Goal: Task Accomplishment & Management: Manage account settings

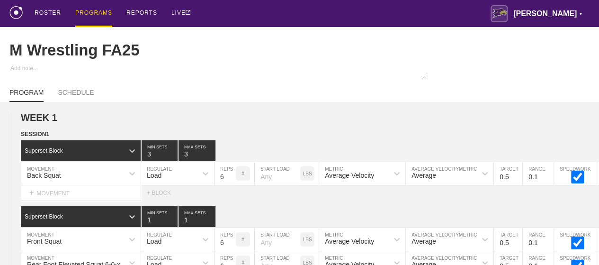
click at [94, 12] on div "PROGRAMS" at bounding box center [93, 13] width 37 height 27
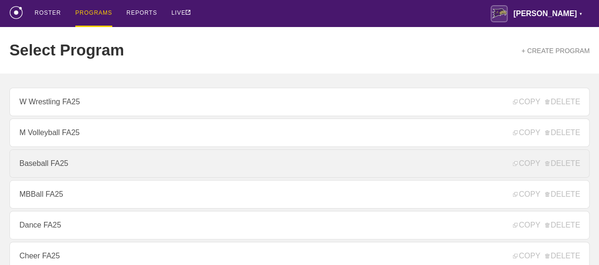
click at [43, 160] on link "Baseball FA25" at bounding box center [299, 163] width 580 height 28
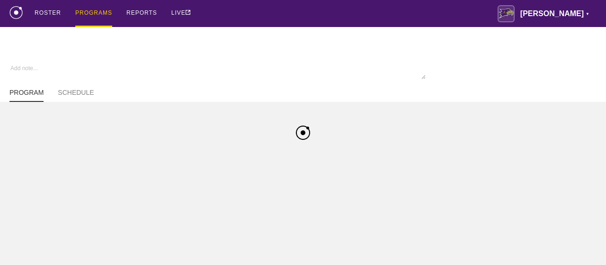
type textarea "x"
type input "Baseball FA25"
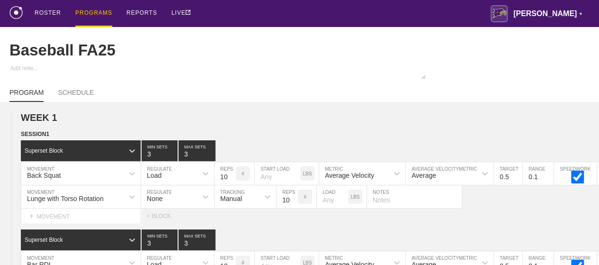
click at [91, 11] on div "PROGRAMS" at bounding box center [93, 13] width 37 height 27
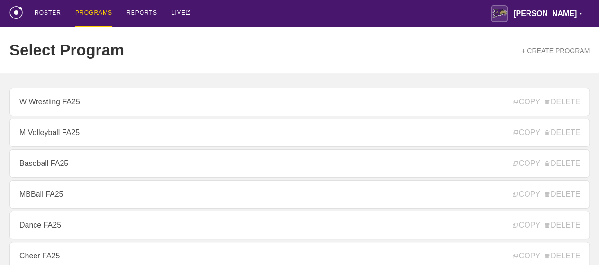
scroll to position [284, 0]
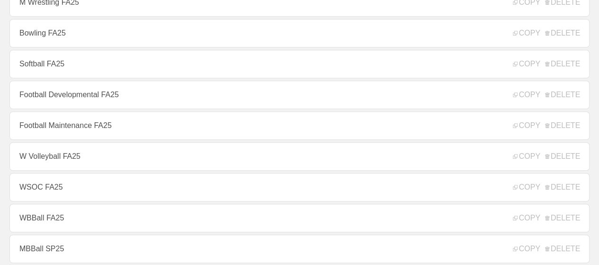
click at [55, 72] on link "Softball FA25" at bounding box center [299, 64] width 580 height 28
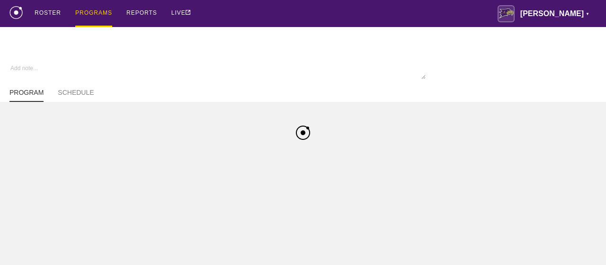
type textarea "x"
type input "Softball FA25"
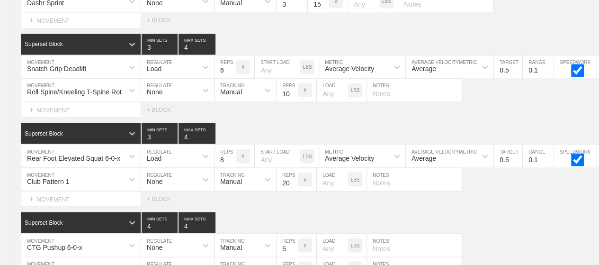
scroll to position [4640, 0]
